Goal: Check status: Check status

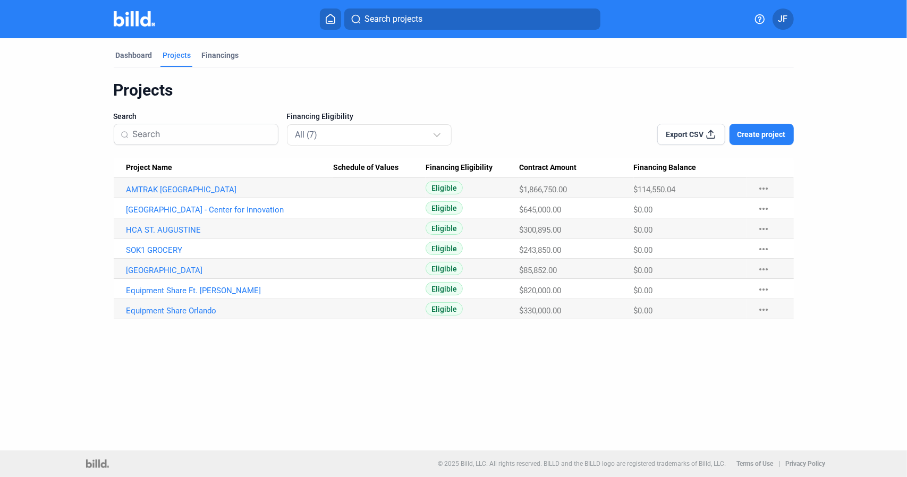
click at [539, 390] on div "Dashboard Projects Financings Projects Search Financing Eligibility All (7) Exp…" at bounding box center [453, 244] width 907 height 412
click at [524, 386] on div "Dashboard Projects Financings Projects Search Financing Eligibility All (7) Exp…" at bounding box center [453, 244] width 907 height 412
click at [770, 193] on mat-icon "more_horiz" at bounding box center [763, 188] width 13 height 13
click at [820, 168] on div at bounding box center [453, 238] width 907 height 477
click at [156, 191] on link "AMTRAK [GEOGRAPHIC_DATA]" at bounding box center [229, 190] width 207 height 10
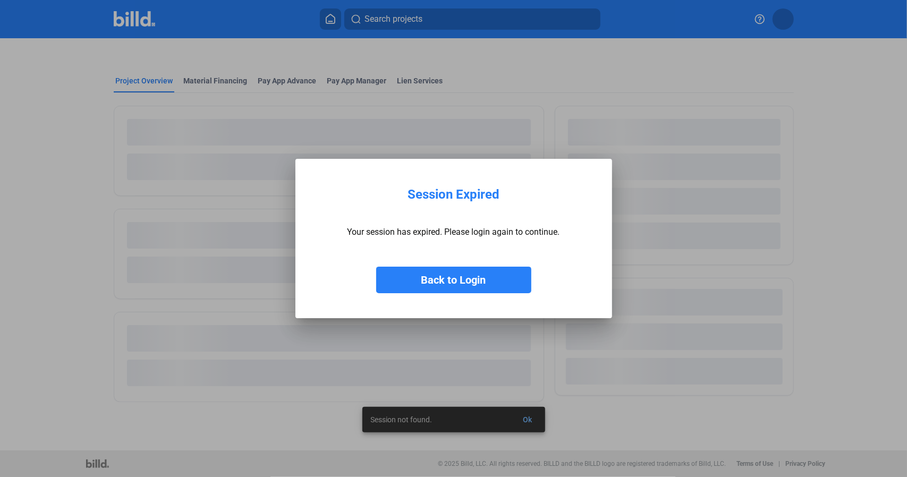
click at [399, 288] on button "Back to Login" at bounding box center [453, 280] width 155 height 27
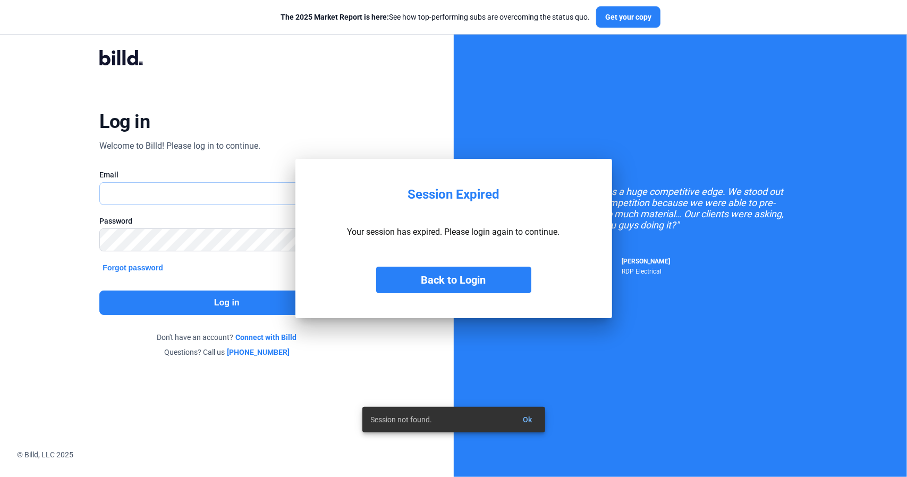
type input "[EMAIL_ADDRESS][DOMAIN_NAME]"
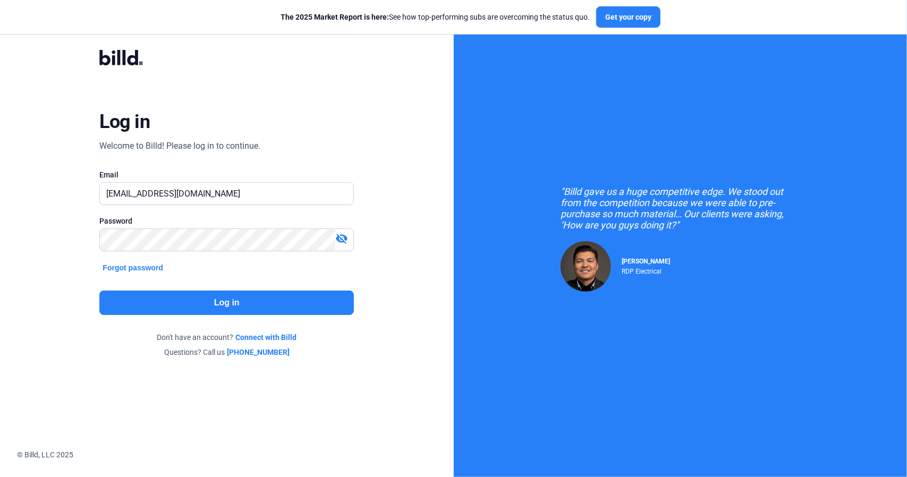
click at [269, 300] on button "Log in" at bounding box center [226, 303] width 254 height 24
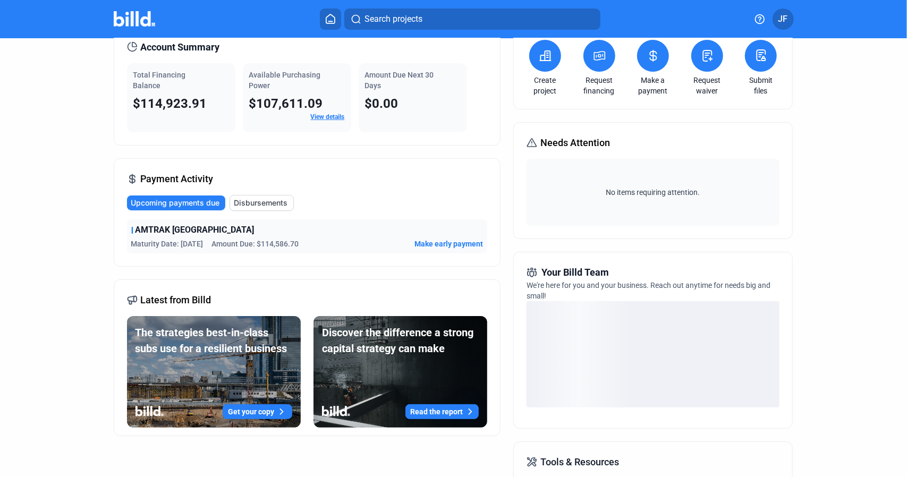
scroll to position [159, 0]
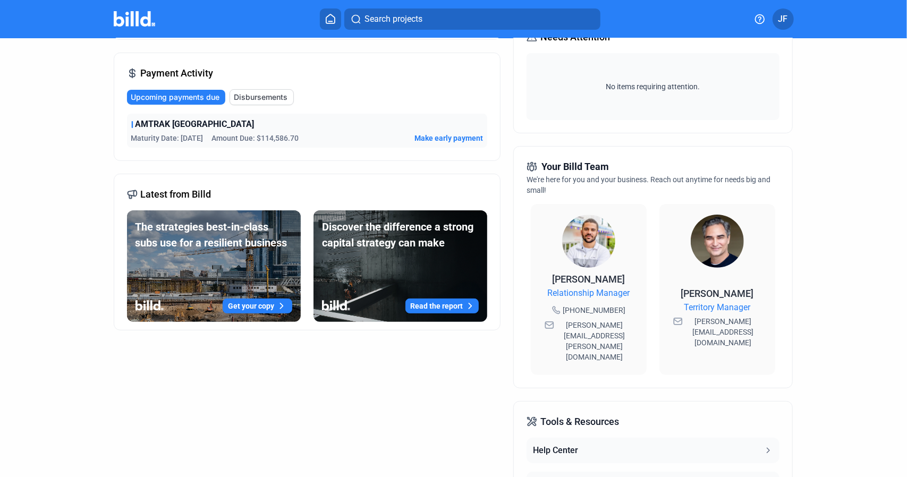
click at [170, 118] on span "AMTRAK [GEOGRAPHIC_DATA]" at bounding box center [194, 124] width 119 height 13
click at [157, 126] on span "AMTRAK [GEOGRAPHIC_DATA]" at bounding box center [194, 124] width 119 height 13
click at [204, 129] on span "AMTRAK [GEOGRAPHIC_DATA]" at bounding box center [194, 124] width 119 height 13
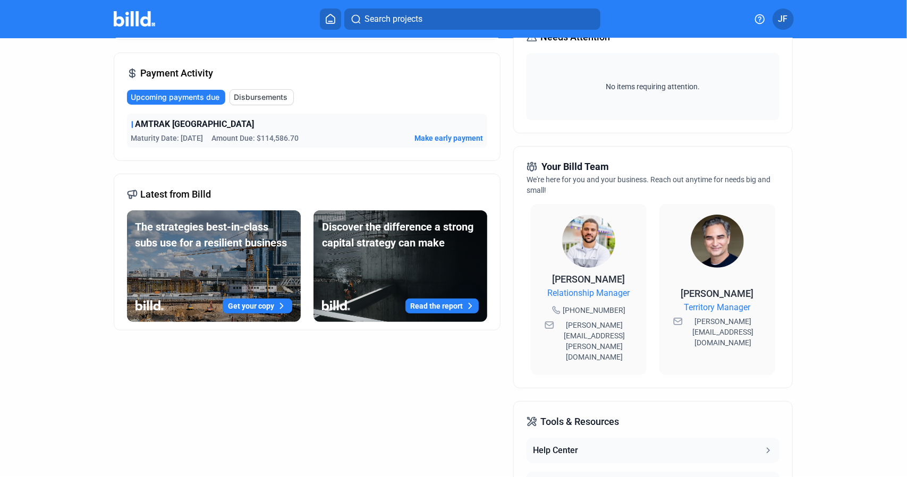
click at [194, 96] on span "Upcoming payments due" at bounding box center [175, 97] width 89 height 11
click at [235, 121] on div "AMTRAK [GEOGRAPHIC_DATA]" at bounding box center [307, 124] width 352 height 13
click at [252, 97] on span "Disbursements" at bounding box center [261, 97] width 54 height 11
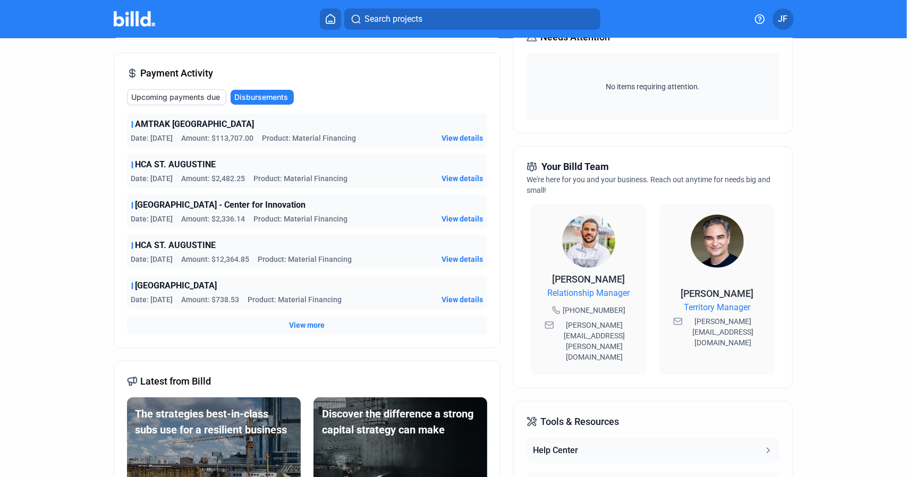
click at [506, 167] on div "Account Summary Total Financing Balance $114,923.91 Available Purchasing Power …" at bounding box center [454, 260] width 680 height 705
